Goal: Task Accomplishment & Management: Complete application form

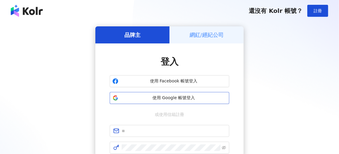
scroll to position [30, 0]
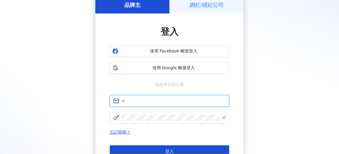
click at [140, 103] on input "text" at bounding box center [174, 100] width 104 height 7
click at [130, 100] on input "text" at bounding box center [174, 100] width 104 height 7
type input "*"
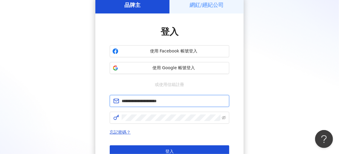
type input "**********"
click at [110, 145] on button "登入" at bounding box center [170, 151] width 120 height 12
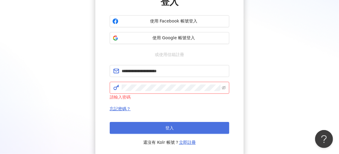
click at [165, 125] on span "登入" at bounding box center [169, 127] width 8 height 5
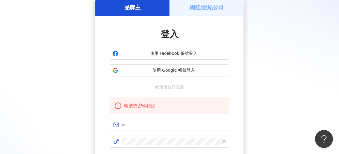
scroll to position [60, 0]
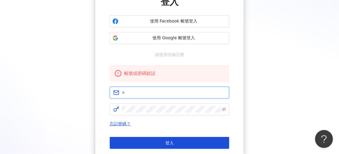
click at [139, 90] on input "text" at bounding box center [174, 92] width 104 height 7
drag, startPoint x: 166, startPoint y: 93, endPoint x: 175, endPoint y: 92, distance: 9.0
click at [166, 93] on input "**********" at bounding box center [174, 92] width 104 height 7
type input "**********"
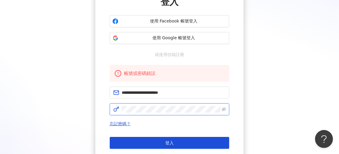
click button "登入" at bounding box center [170, 143] width 120 height 12
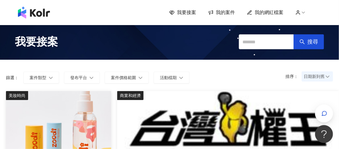
click at [228, 15] on span "我的案件" at bounding box center [225, 12] width 19 height 7
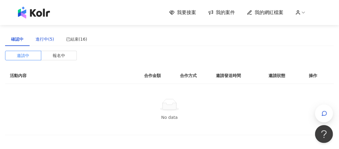
click at [45, 40] on div "進行中(5)" at bounding box center [45, 39] width 19 height 7
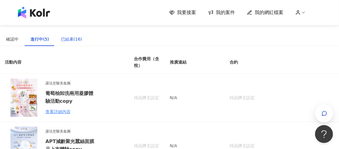
click at [73, 40] on div "已結束(16)" at bounding box center [71, 39] width 21 height 7
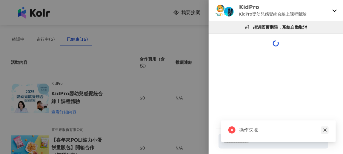
click at [325, 128] on icon "close" at bounding box center [325, 130] width 4 height 4
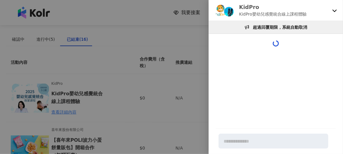
click at [162, 105] on div at bounding box center [171, 77] width 343 height 154
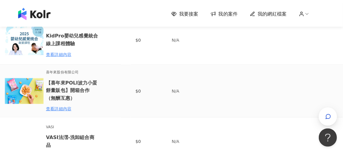
scroll to position [60, 0]
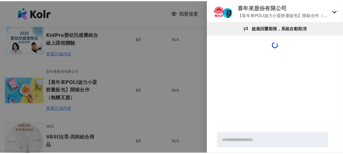
scroll to position [0, 0]
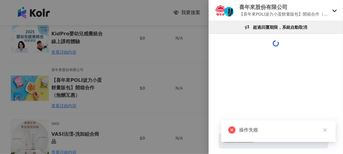
click at [170, 107] on div at bounding box center [171, 77] width 343 height 154
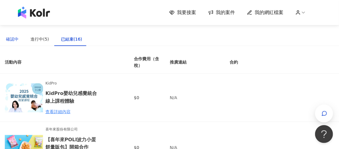
click at [16, 39] on div "確認中" at bounding box center [12, 39] width 13 height 7
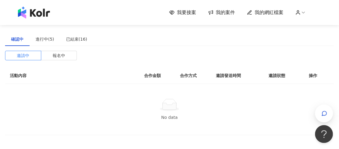
click at [189, 15] on span "我要接案" at bounding box center [186, 12] width 19 height 7
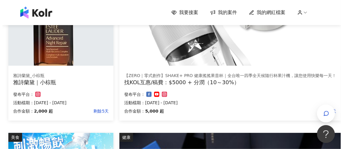
scroll to position [239, 0]
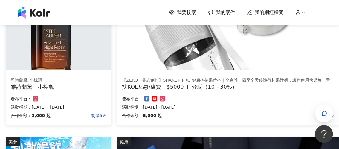
click at [67, 87] on div "雅詩蘭黛｜小棕瓶" at bounding box center [59, 86] width 96 height 7
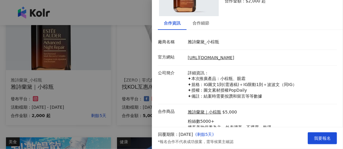
scroll to position [60, 0]
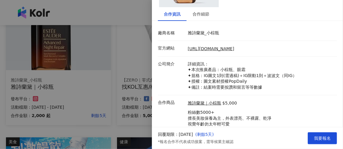
click at [116, 75] on div at bounding box center [171, 74] width 343 height 149
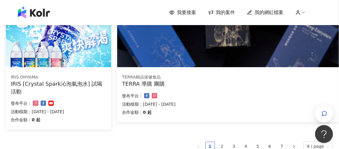
scroll to position [418, 0]
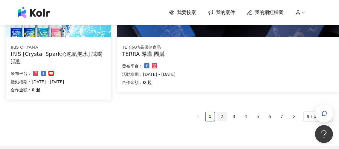
click at [226, 117] on link "2" at bounding box center [222, 116] width 9 height 9
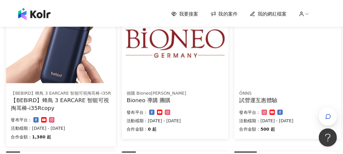
scroll to position [60, 0]
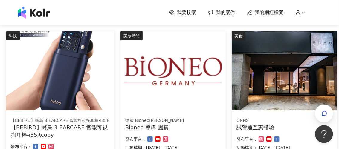
click at [264, 92] on img at bounding box center [284, 70] width 105 height 79
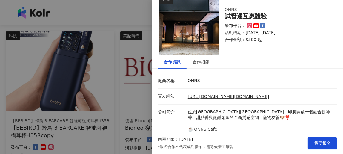
scroll to position [0, 0]
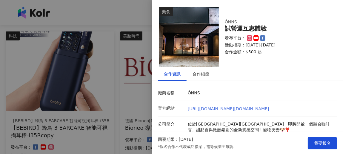
click at [236, 108] on link "[URL][DOMAIN_NAME][DOMAIN_NAME]" at bounding box center [229, 108] width 82 height 5
click at [116, 113] on div at bounding box center [171, 77] width 343 height 154
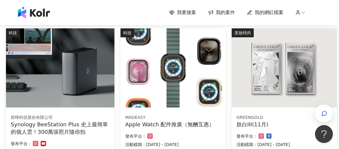
scroll to position [239, 0]
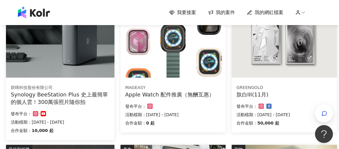
click at [282, 45] on img at bounding box center [284, 38] width 105 height 79
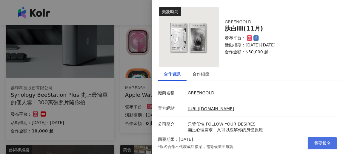
click at [316, 143] on span "我要報名" at bounding box center [322, 142] width 17 height 5
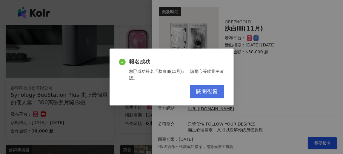
click at [211, 90] on span "關閉視窗" at bounding box center [208, 91] width 22 height 7
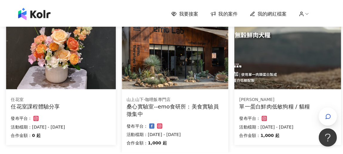
scroll to position [388, 0]
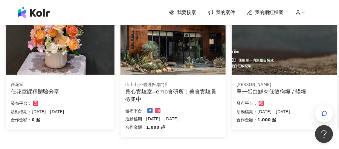
click at [66, 61] on img at bounding box center [60, 35] width 108 height 79
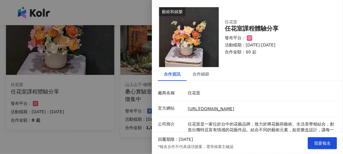
scroll to position [30, 0]
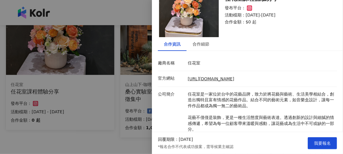
click at [109, 133] on div at bounding box center [171, 77] width 343 height 154
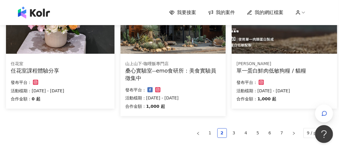
scroll to position [418, 0]
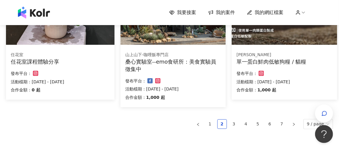
click at [172, 56] on div "山上山下-咖哩飯專門店" at bounding box center [173, 55] width 96 height 6
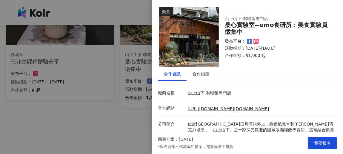
click at [120, 123] on div at bounding box center [171, 77] width 343 height 154
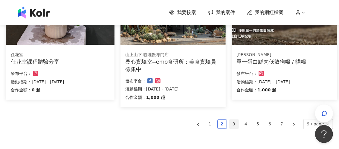
click at [235, 124] on link "3" at bounding box center [234, 124] width 9 height 9
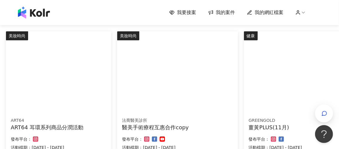
scroll to position [90, 0]
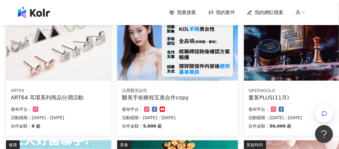
click at [295, 63] on img at bounding box center [296, 40] width 105 height 79
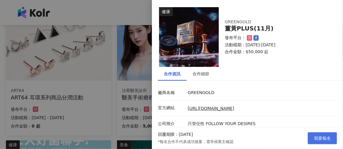
click at [321, 139] on span "我要報名" at bounding box center [322, 138] width 17 height 5
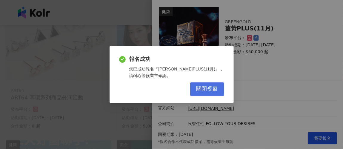
click at [212, 89] on span "關閉視窗" at bounding box center [208, 89] width 22 height 7
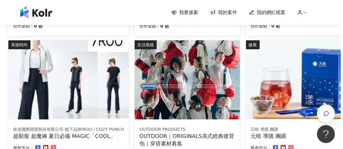
scroll to position [359, 0]
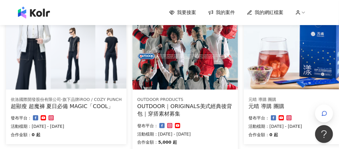
click at [68, 105] on div "超顯瘦 超魔褲 夏日必備 MAGIC「COOL」" at bounding box center [66, 105] width 111 height 7
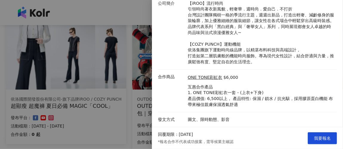
scroll to position [137, 0]
click at [323, 137] on span "我要報名" at bounding box center [322, 138] width 17 height 5
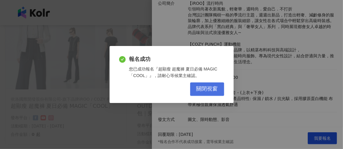
click at [209, 90] on span "關閉視窗" at bounding box center [208, 89] width 22 height 7
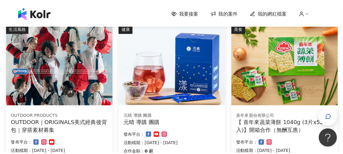
scroll to position [359, 0]
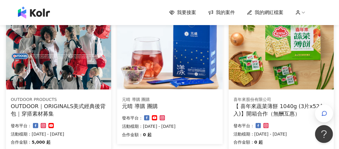
click at [68, 83] on img at bounding box center [58, 49] width 105 height 79
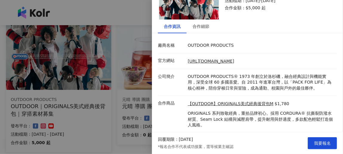
scroll to position [62, 0]
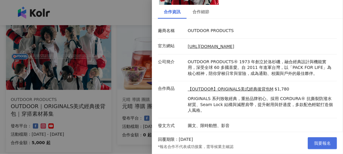
click at [318, 144] on span "我要報名" at bounding box center [322, 142] width 17 height 5
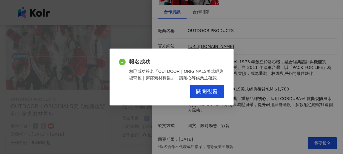
drag, startPoint x: 216, startPoint y: 93, endPoint x: 201, endPoint y: 94, distance: 15.0
click at [216, 93] on span "關閉視窗" at bounding box center [208, 91] width 22 height 7
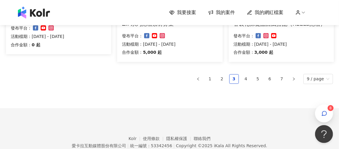
scroll to position [474, 0]
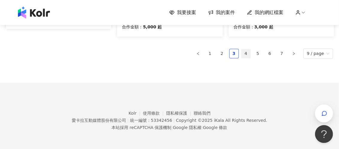
click at [250, 56] on link "4" at bounding box center [245, 53] width 9 height 9
click at [250, 55] on link "4" at bounding box center [245, 53] width 9 height 9
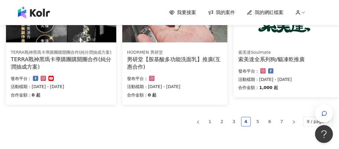
scroll to position [429, 0]
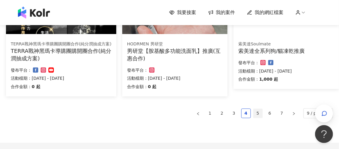
click at [262, 115] on link "5" at bounding box center [257, 113] width 9 height 9
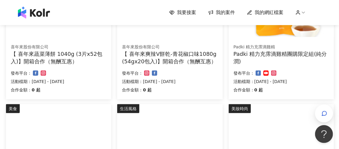
scroll to position [220, 0]
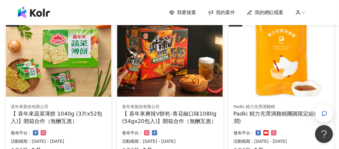
click at [172, 86] on img at bounding box center [169, 57] width 105 height 79
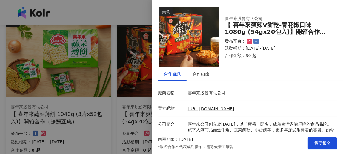
click at [113, 124] on div at bounding box center [171, 77] width 343 height 154
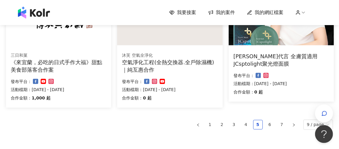
scroll to position [429, 0]
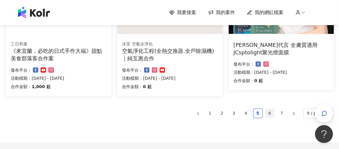
click at [271, 114] on link "6" at bounding box center [269, 113] width 9 height 9
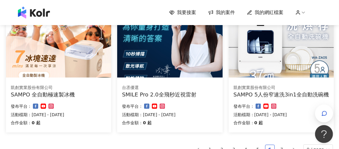
scroll to position [399, 0]
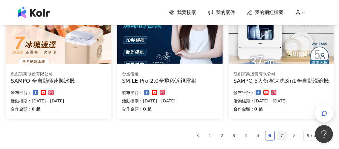
click at [284, 137] on link "7" at bounding box center [281, 135] width 9 height 9
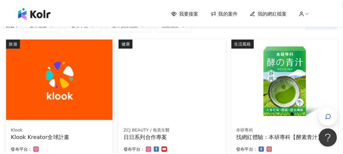
scroll to position [66, 0]
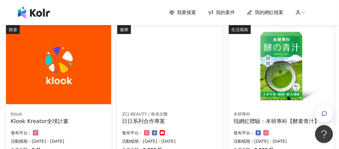
click at [82, 88] on img at bounding box center [58, 64] width 105 height 79
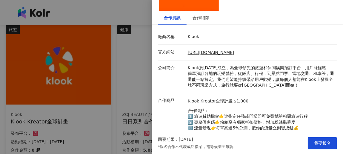
scroll to position [60, 0]
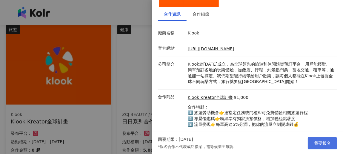
click at [328, 145] on span "我要報名" at bounding box center [322, 142] width 17 height 5
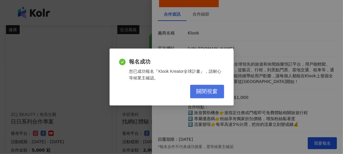
click at [205, 94] on span "關閉視窗" at bounding box center [208, 91] width 22 height 7
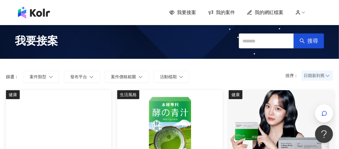
scroll to position [0, 0]
